Goal: Information Seeking & Learning: Learn about a topic

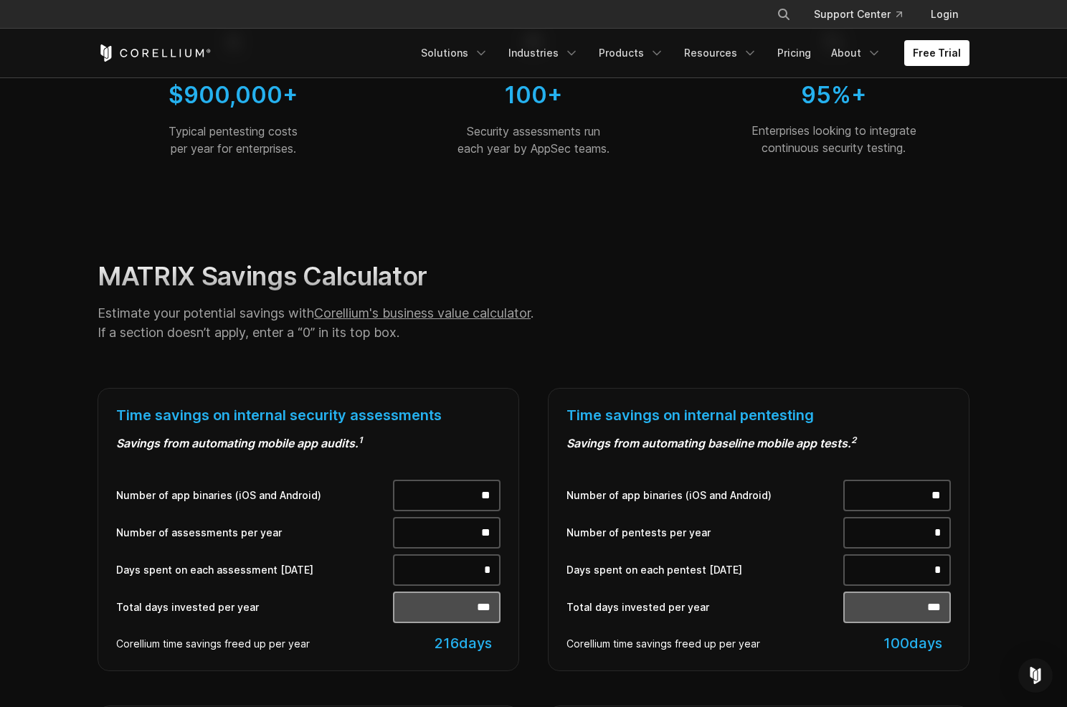
scroll to position [40, 0]
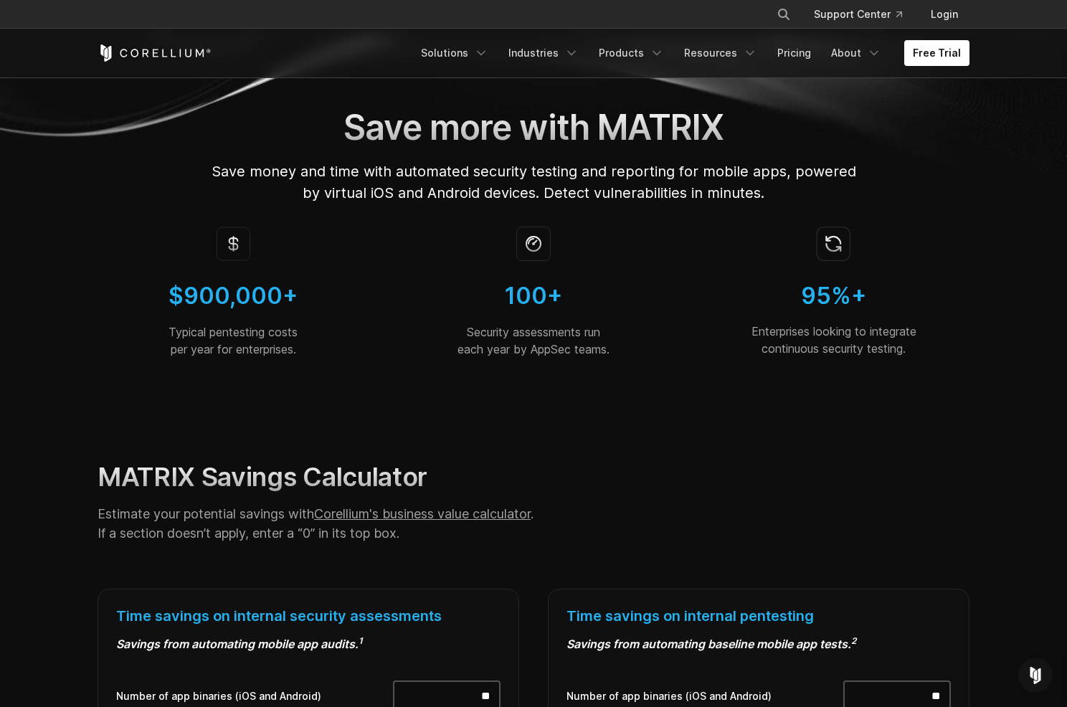
drag, startPoint x: 320, startPoint y: 353, endPoint x: 163, endPoint y: 297, distance: 166.2
click at [163, 297] on div "$900,000+ Typical pentesting costs per year for enterprises." at bounding box center [233, 292] width 272 height 131
copy div "$900,000+ Typical pentesting costs per year for enterprises."
drag, startPoint x: 614, startPoint y: 349, endPoint x: 496, endPoint y: 303, distance: 126.9
click at [496, 303] on div "100+ Security assessments run each year by AppSec teams." at bounding box center [534, 292] width 272 height 131
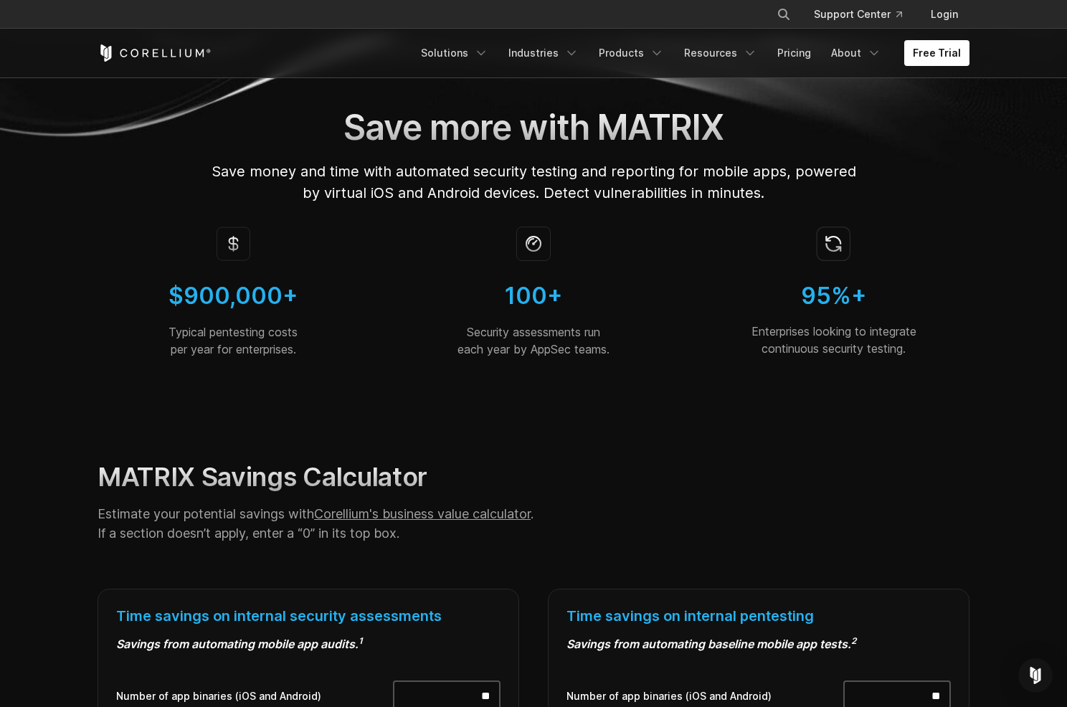
copy div "100+ Security assessments run each year by AppSec teams."
drag, startPoint x: 916, startPoint y: 351, endPoint x: 799, endPoint y: 299, distance: 128.4
click at [799, 299] on div "95%+ Enterprises looking to integrate continuous security testing." at bounding box center [833, 292] width 272 height 130
copy div "95%+ Enterprises looking to integrate continuous security testing."
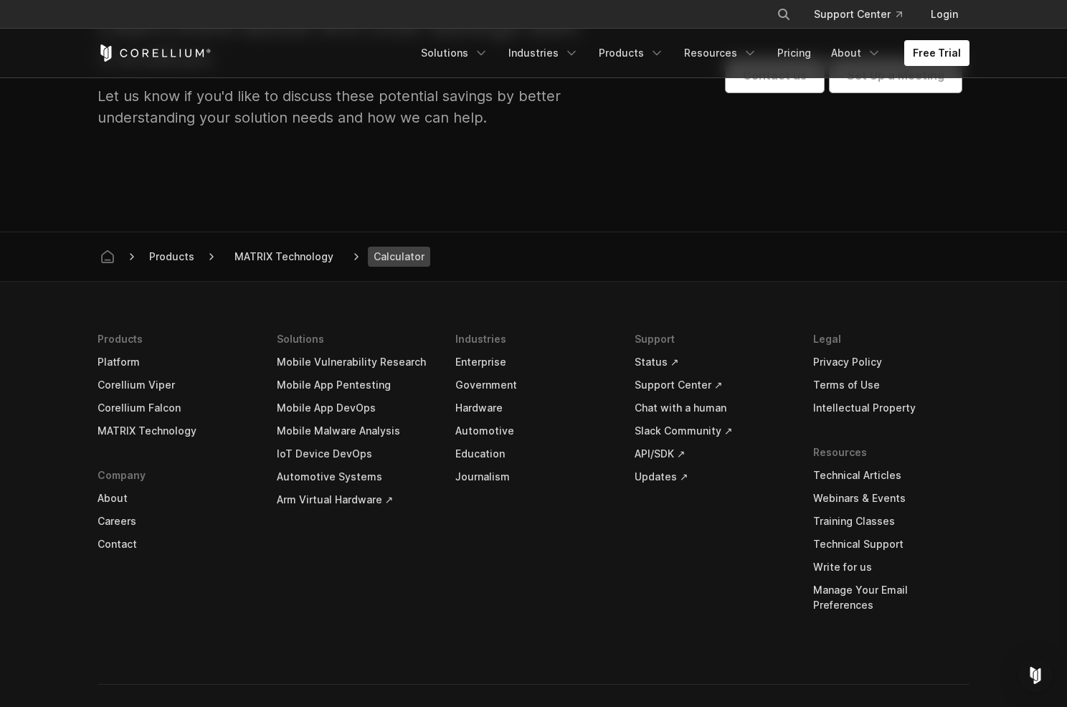
scroll to position [1709, 0]
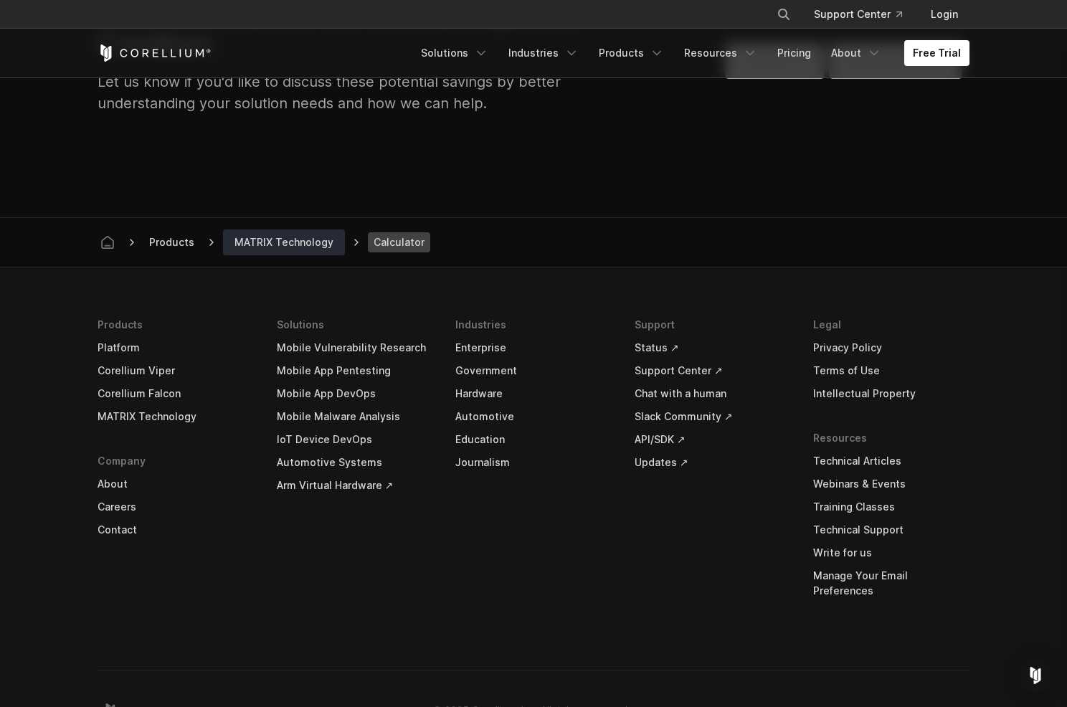
click at [293, 245] on span "MATRIX Technology" at bounding box center [284, 242] width 110 height 20
